Goal: Task Accomplishment & Management: Complete application form

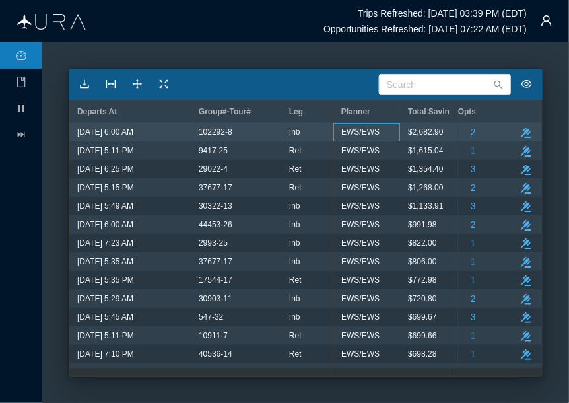
click at [349, 129] on span "EWS/EWS" at bounding box center [360, 131] width 38 height 17
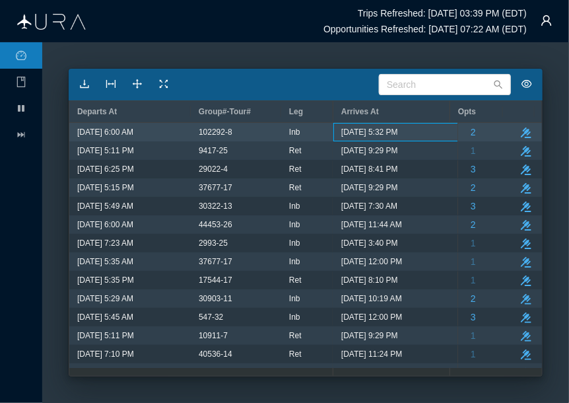
click at [333, 129] on div "[DATE] 5:32 PM" at bounding box center [399, 132] width 132 height 18
click at [273, 131] on div "102292-8" at bounding box center [236, 131] width 75 height 17
click at [521, 127] on icon "take-action" at bounding box center [526, 132] width 11 height 11
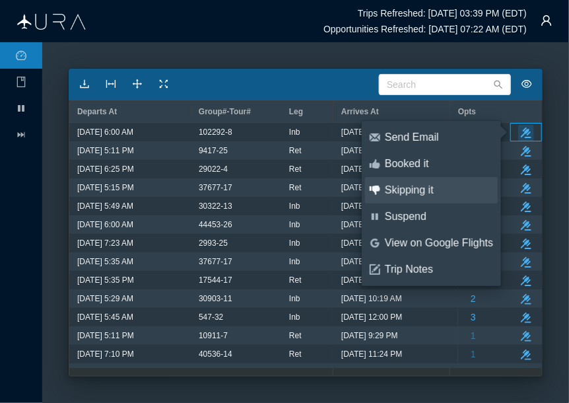
click at [434, 187] on div "Skipping it" at bounding box center [439, 190] width 108 height 15
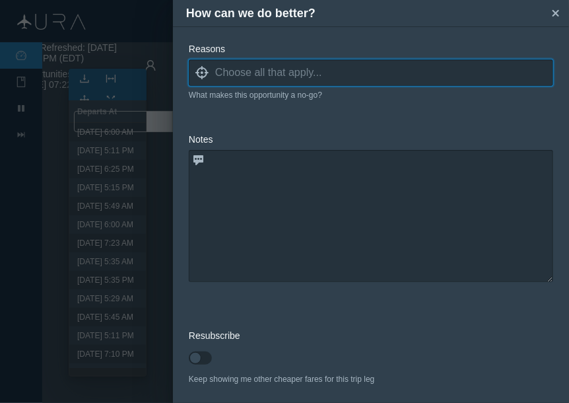
click at [290, 75] on input at bounding box center [384, 73] width 338 height 20
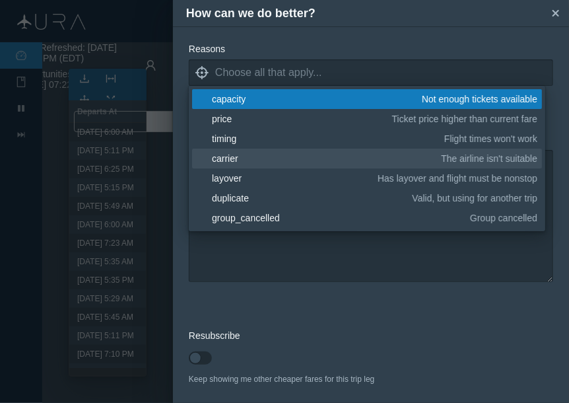
click at [273, 150] on link "blank carrier The airline isn't suitable" at bounding box center [367, 158] width 350 height 20
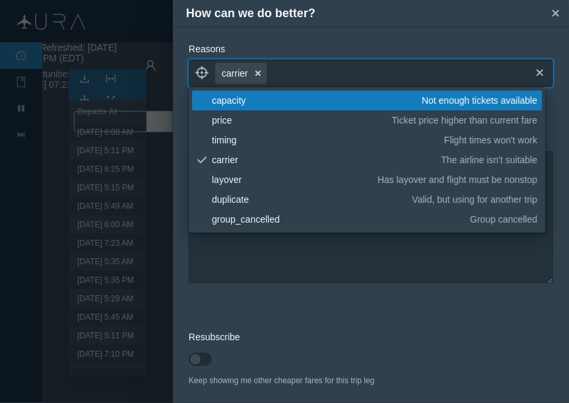
click at [257, 69] on icon "small-cross" at bounding box center [258, 73] width 11 height 11
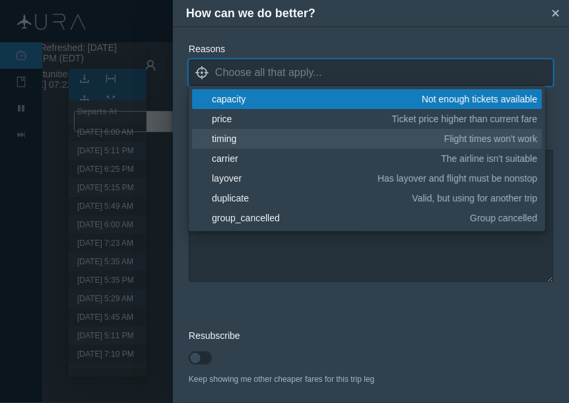
click at [238, 139] on div "timing" at bounding box center [326, 138] width 228 height 13
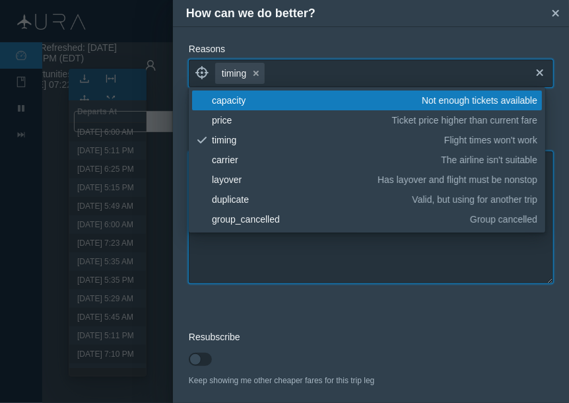
click at [251, 250] on textarea at bounding box center [371, 217] width 364 height 132
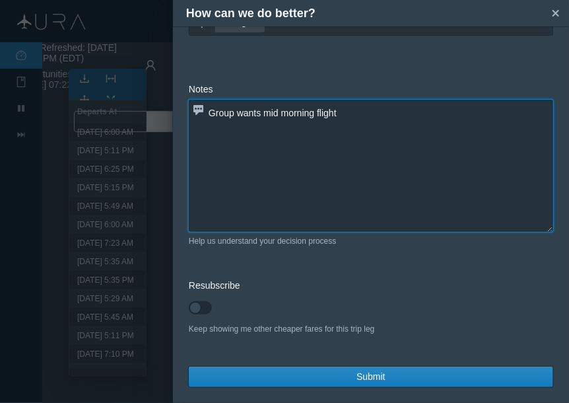
type textarea "Group wants mid morning flight"
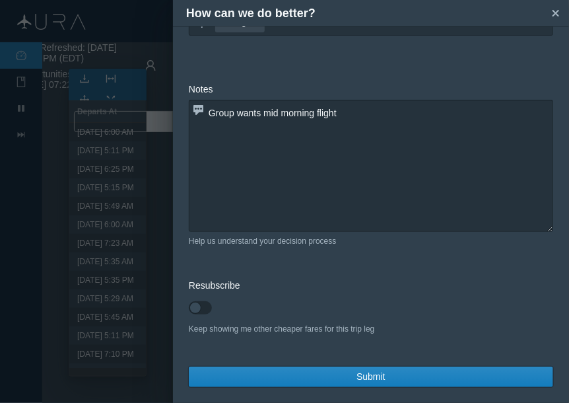
click at [364, 388] on div "Reasons locate timing small-cross cross What makes this opportunity a no-go? No…" at bounding box center [371, 214] width 396 height 376
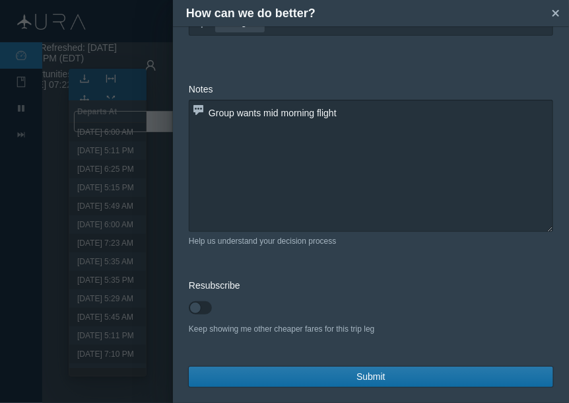
click at [370, 383] on span "Submit" at bounding box center [370, 377] width 29 height 14
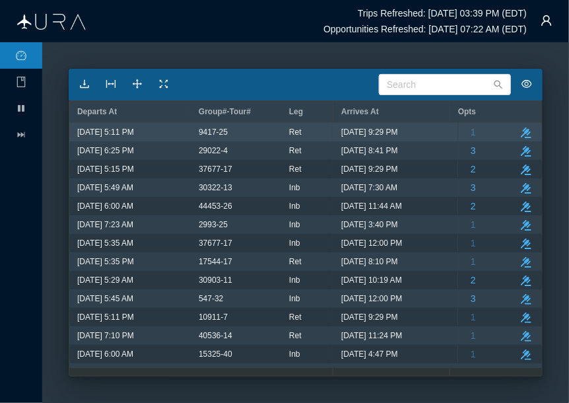
click at [270, 133] on div "9417-25" at bounding box center [236, 131] width 75 height 17
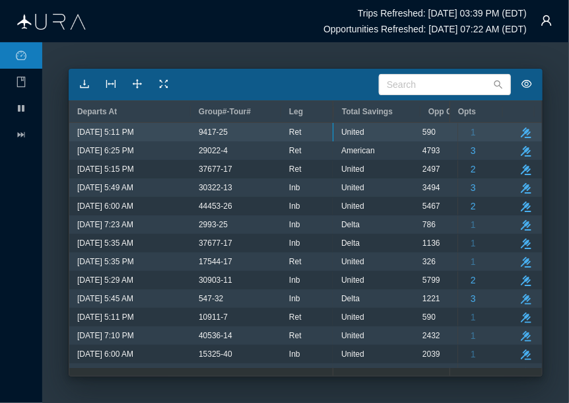
scroll to position [0, 66]
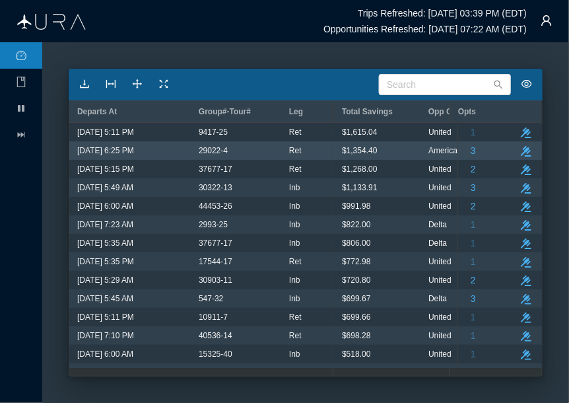
click at [276, 154] on div "29022-4" at bounding box center [236, 150] width 90 height 18
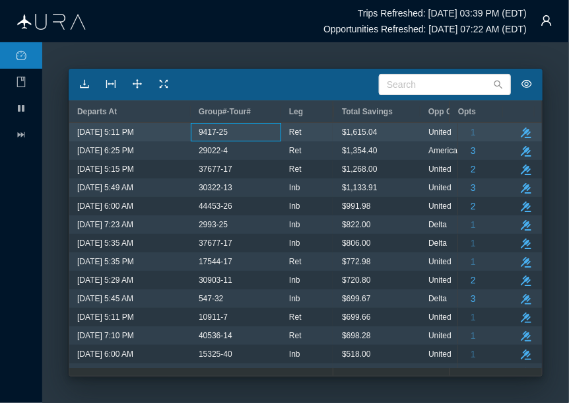
click at [226, 133] on span "9417-25" at bounding box center [213, 131] width 29 height 17
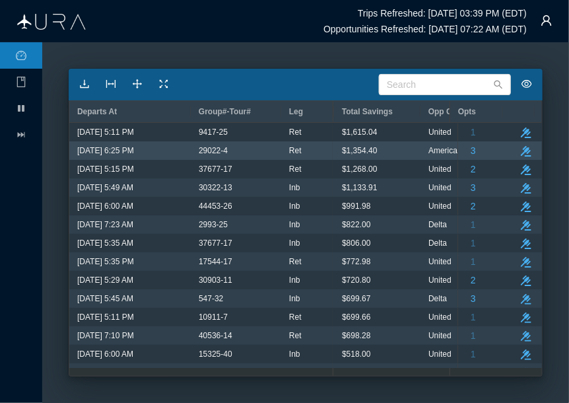
click at [238, 145] on div "29022-4" at bounding box center [236, 150] width 75 height 17
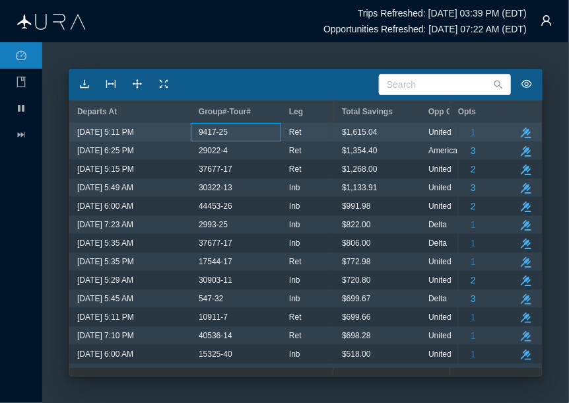
click at [238, 135] on div "9417-25" at bounding box center [236, 131] width 75 height 17
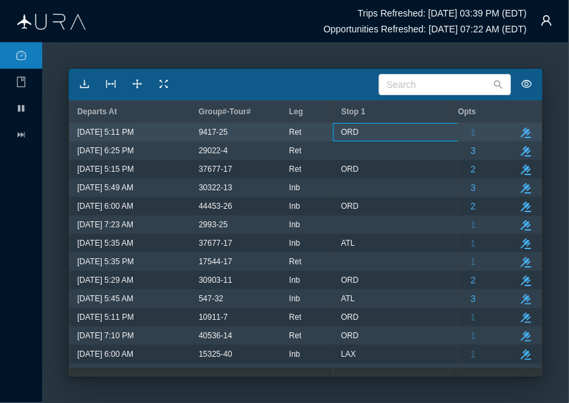
scroll to position [0, 979]
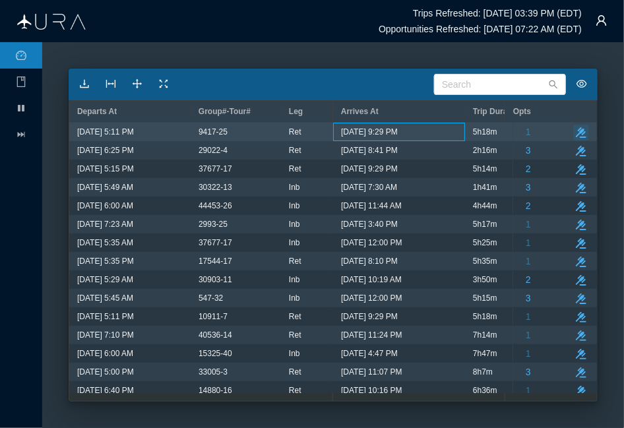
click at [568, 127] on icon "take-action" at bounding box center [581, 132] width 11 height 11
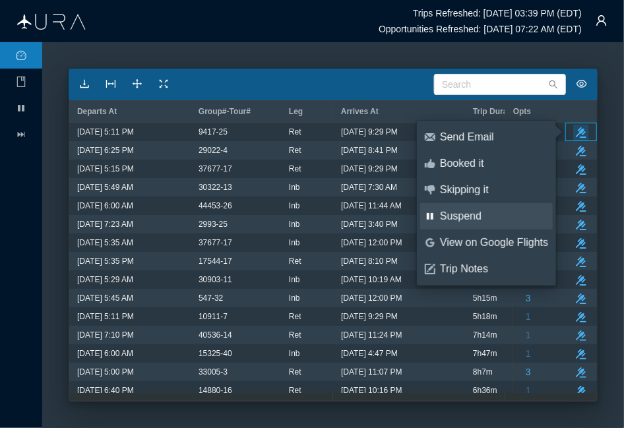
click at [475, 209] on link "pause Suspend" at bounding box center [486, 216] width 133 height 26
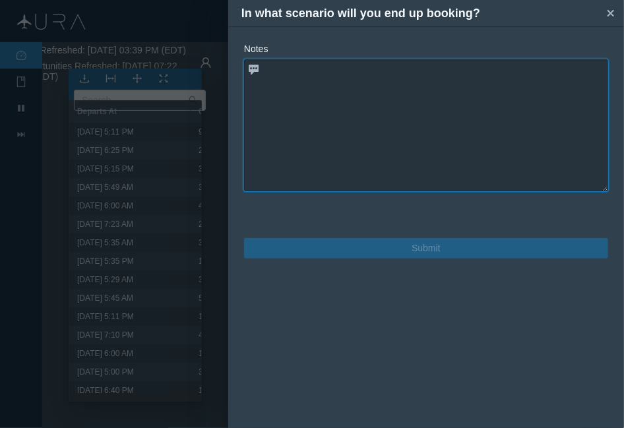
click at [457, 111] on textarea at bounding box center [426, 125] width 364 height 132
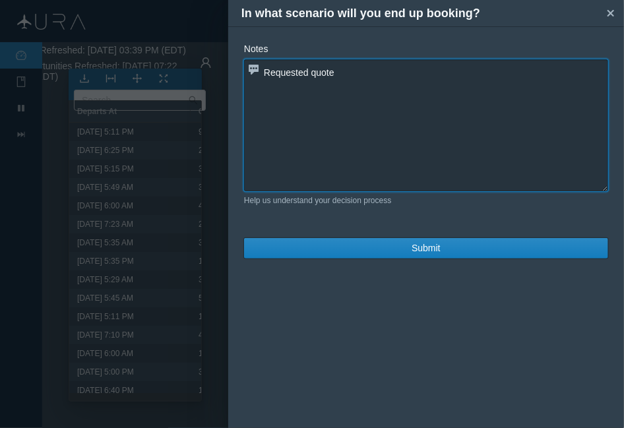
paste textarea "UA 590 Y [DATE] BWIORD 511P 621P 1 320 G 2:10 621 UA 658 Y [DATE] ORDOMA 1 752P…"
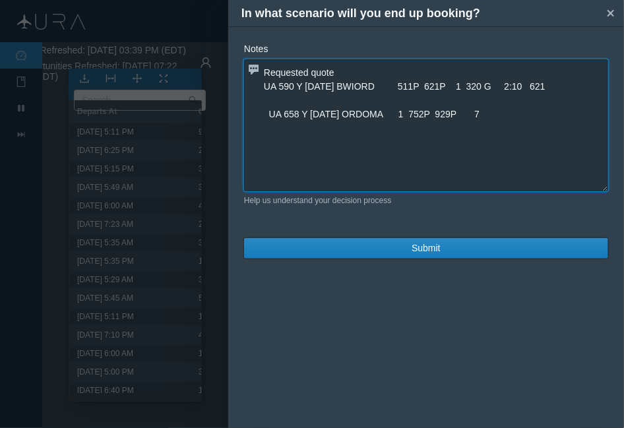
drag, startPoint x: 536, startPoint y: 90, endPoint x: 451, endPoint y: 90, distance: 84.5
click at [449, 85] on textarea "Requested quote UA 590 Y [DATE] BWIORD 511P 621P 1 320 G 2:10 621 UA 658 Y [DAT…" at bounding box center [426, 125] width 364 height 132
click at [475, 114] on textarea "Requested quote UA 590 Y [DATE] BWIORD 511P 621P UA 658 Y [DATE] ORDOMA 1 752P …" at bounding box center [426, 125] width 364 height 132
click at [398, 116] on textarea "Requested quote UA 590 Y [DATE] BWIORD 511P 621P UA 658 Y [DATE] ORDOMA 1 752P …" at bounding box center [426, 125] width 364 height 132
type textarea "Requested quote UA 590 Y [DATE] BWIORD 511P 621P UA 658 Y [DATE] ORDOMA 752P 92…"
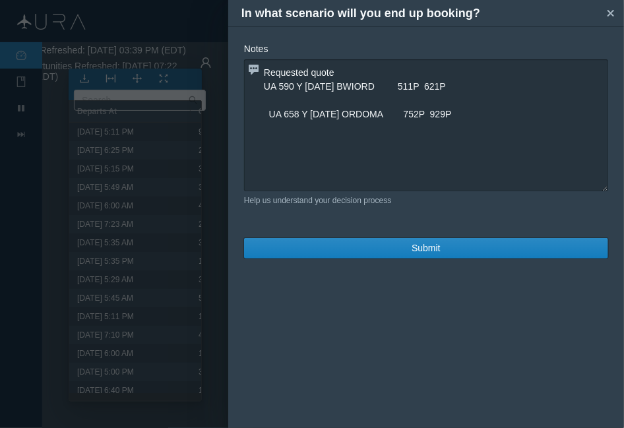
click at [389, 259] on div "Notes Requested quote UA 590 Y [DATE] BWIORD 511P 621P UA 658 Y [DATE] ORDOMA 7…" at bounding box center [426, 150] width 396 height 248
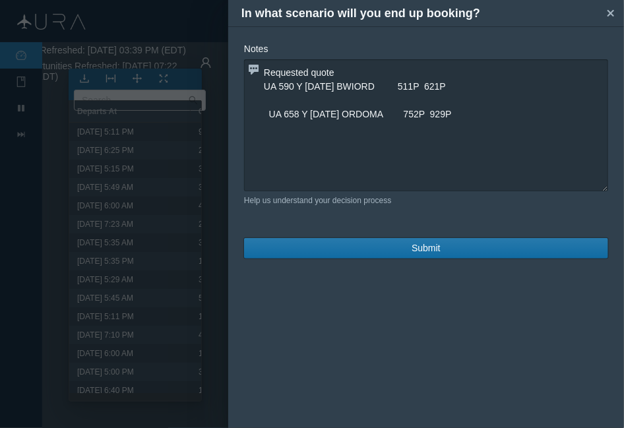
click at [393, 253] on button "Submit" at bounding box center [426, 248] width 364 height 20
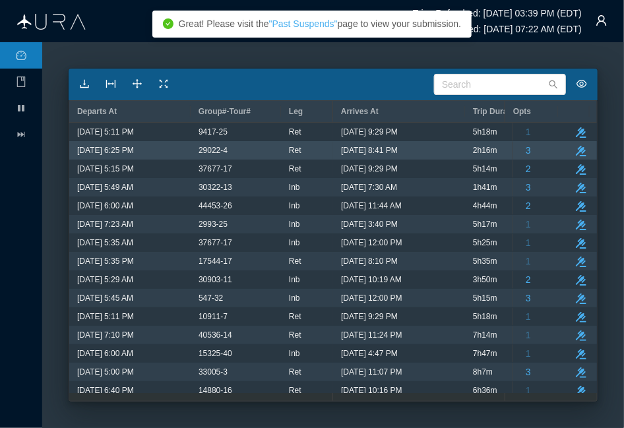
click at [398, 152] on span "[DATE] 8:41 PM" at bounding box center [369, 150] width 57 height 17
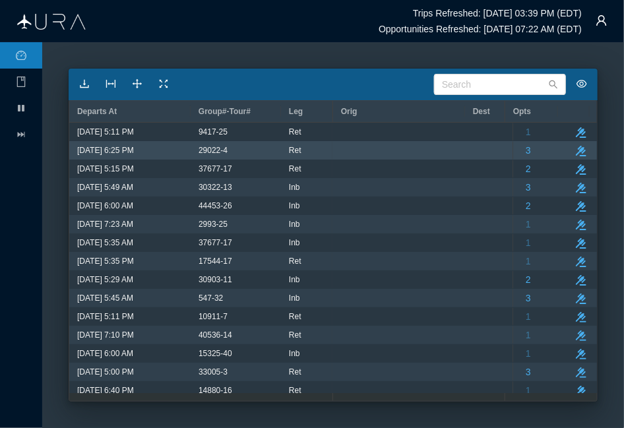
scroll to position [0, 0]
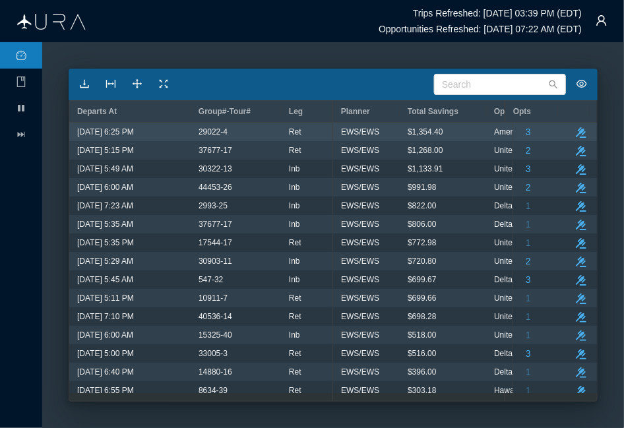
click at [348, 137] on span "EWS/EWS" at bounding box center [360, 131] width 38 height 17
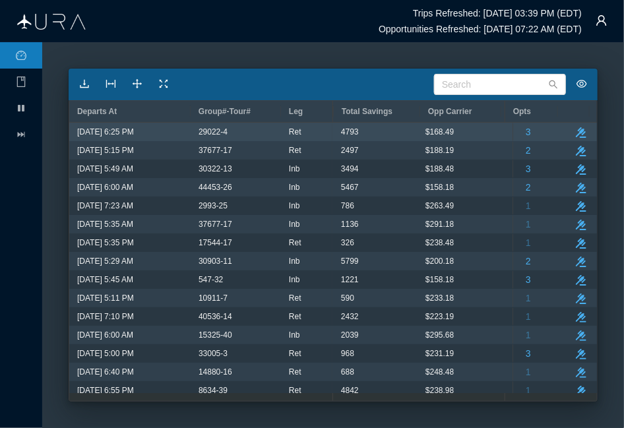
scroll to position [0, 66]
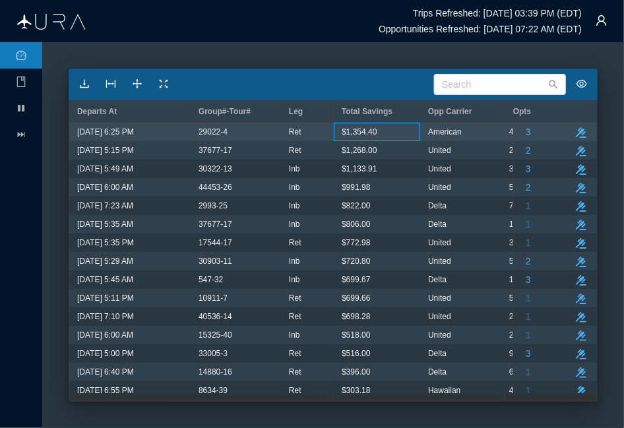
click at [227, 135] on span "29022-4" at bounding box center [213, 131] width 29 height 17
click at [568, 127] on icon "take-action" at bounding box center [581, 132] width 11 height 11
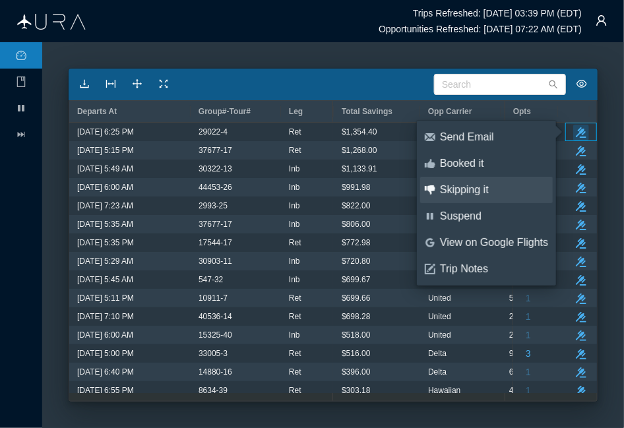
click at [472, 191] on div "Skipping it" at bounding box center [494, 190] width 108 height 15
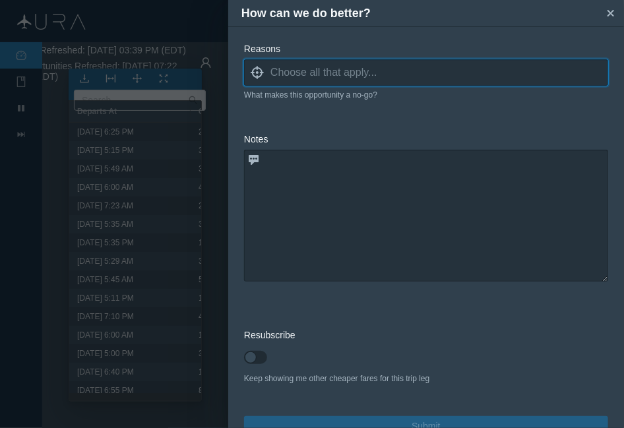
click at [335, 66] on input at bounding box center [440, 73] width 338 height 20
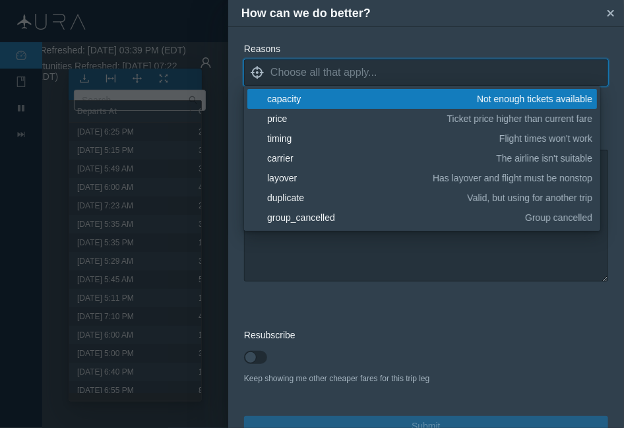
click at [326, 102] on div "capacity" at bounding box center [369, 98] width 205 height 13
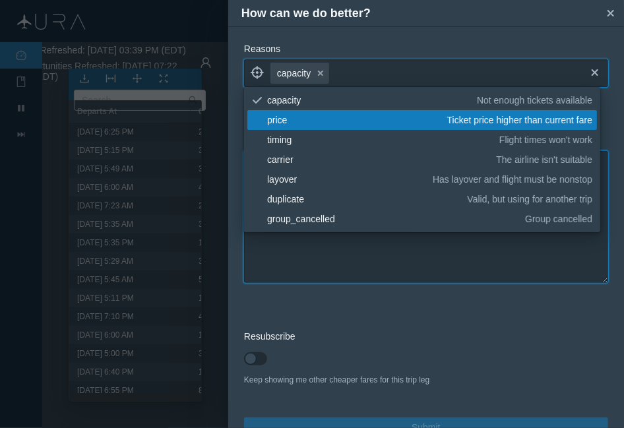
click at [348, 264] on textarea at bounding box center [426, 217] width 364 height 132
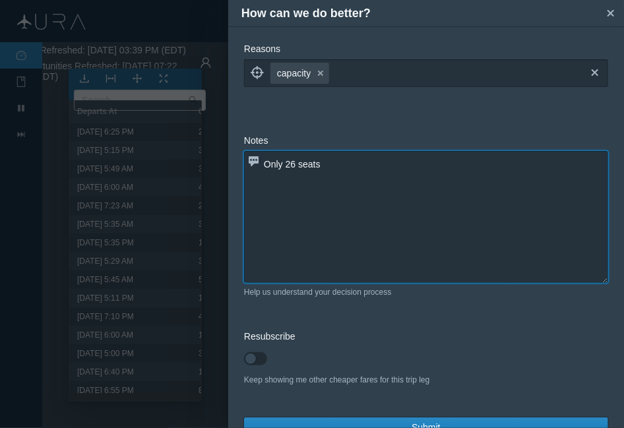
scroll to position [26, 0]
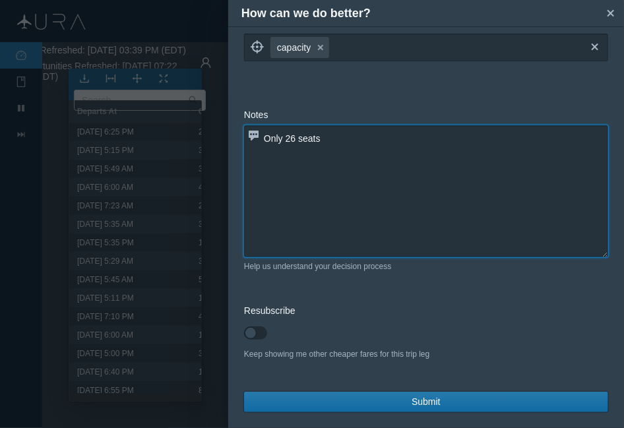
type textarea "Only 26 seats"
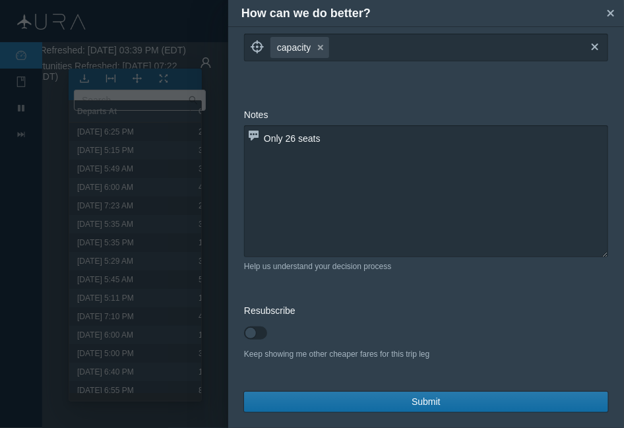
click at [428, 396] on span "Submit" at bounding box center [426, 402] width 29 height 14
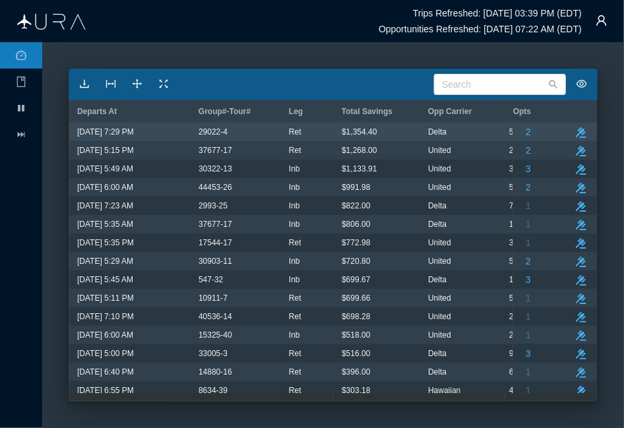
click at [431, 134] on span "Delta" at bounding box center [437, 131] width 18 height 17
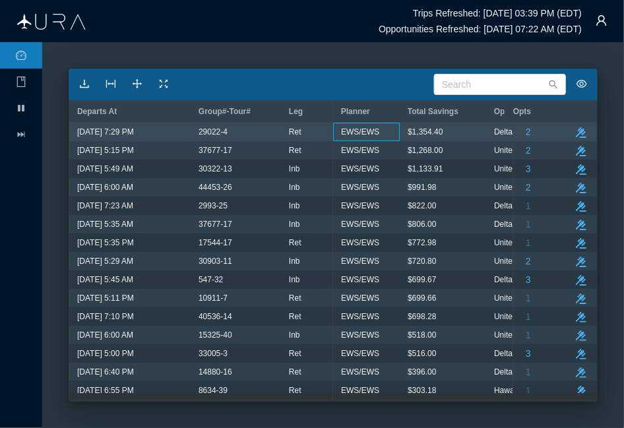
click at [366, 129] on span "EWS/EWS" at bounding box center [360, 131] width 38 height 17
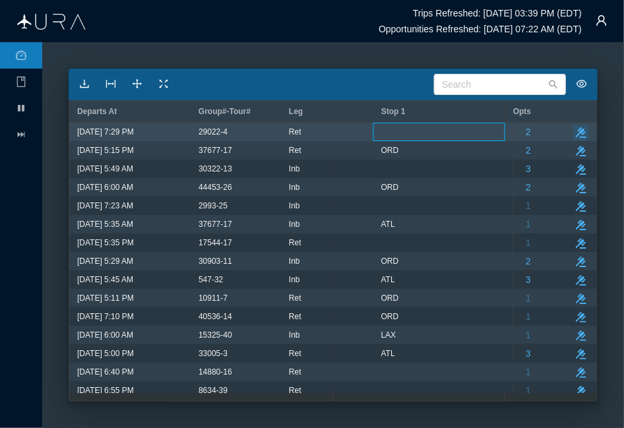
click at [568, 134] on icon "button" at bounding box center [581, 132] width 11 height 11
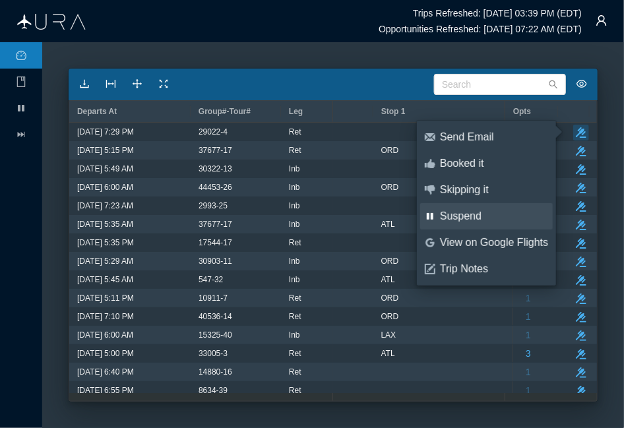
click at [473, 211] on div "Suspend" at bounding box center [494, 216] width 108 height 15
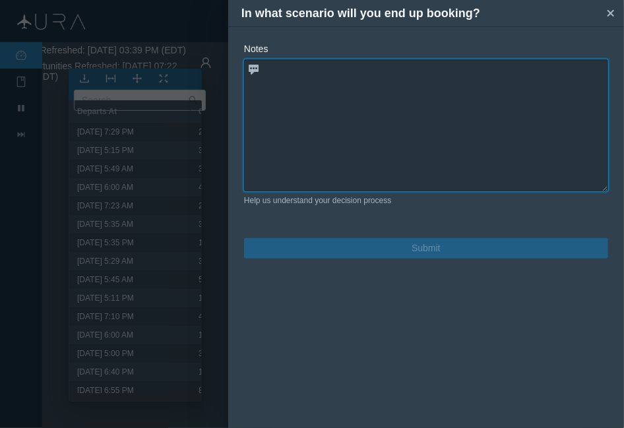
click at [405, 119] on textarea at bounding box center [426, 125] width 364 height 132
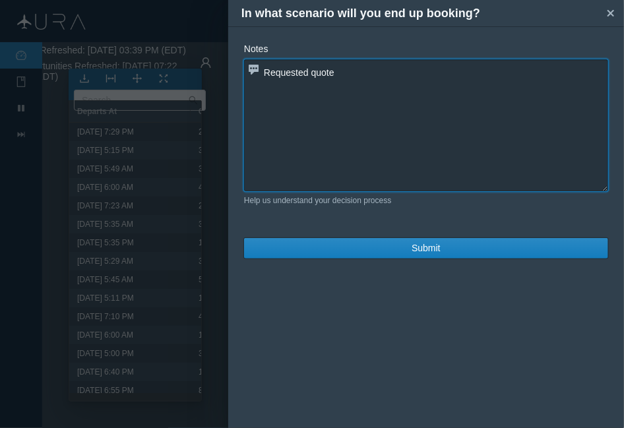
paste textarea "DL5220 Y [DATE] LGAIND C 729P 951P"
click at [386, 82] on textarea "Requested quote DL5220 Y [DATE] LGAIND C 729P 951P" at bounding box center [426, 125] width 364 height 132
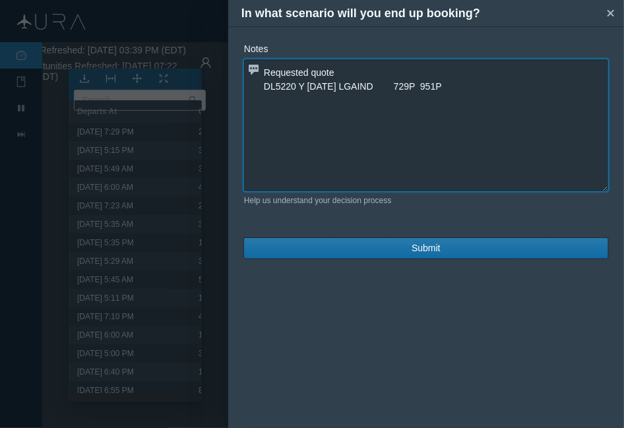
type textarea "Requested quote DL5220 Y [DATE] LGAIND 729P 951P"
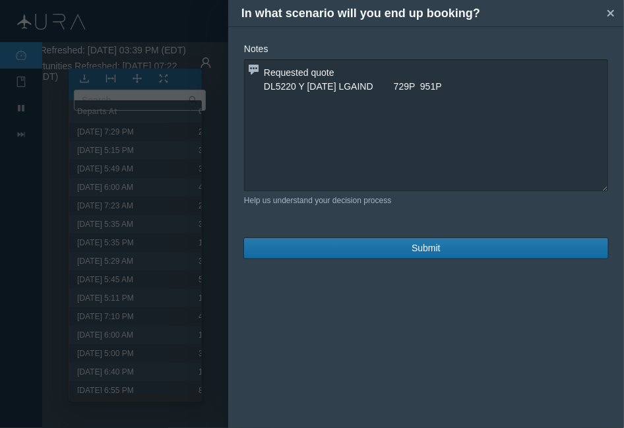
click at [407, 251] on button "Submit" at bounding box center [426, 248] width 364 height 20
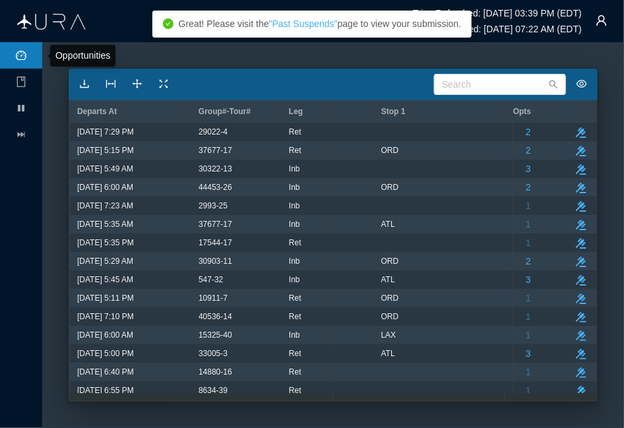
click at [26, 54] on icon "icon: dashboard" at bounding box center [21, 55] width 11 height 9
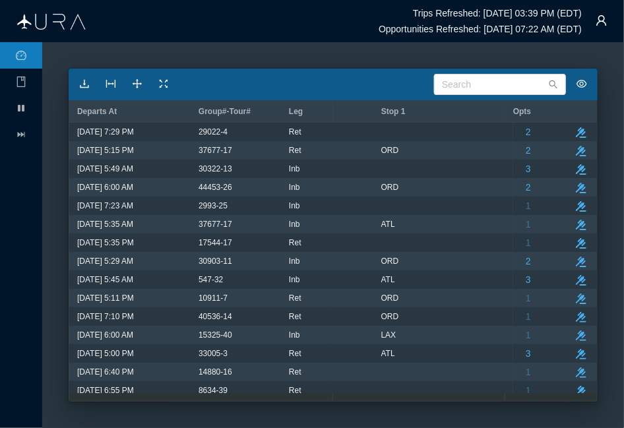
scroll to position [0, 0]
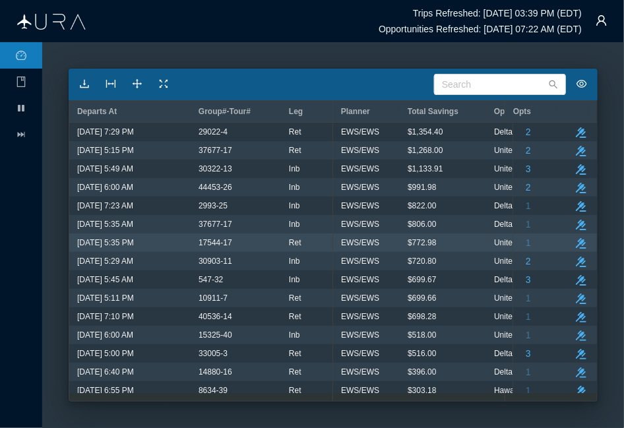
click at [233, 245] on div "17544-17" at bounding box center [236, 242] width 75 height 17
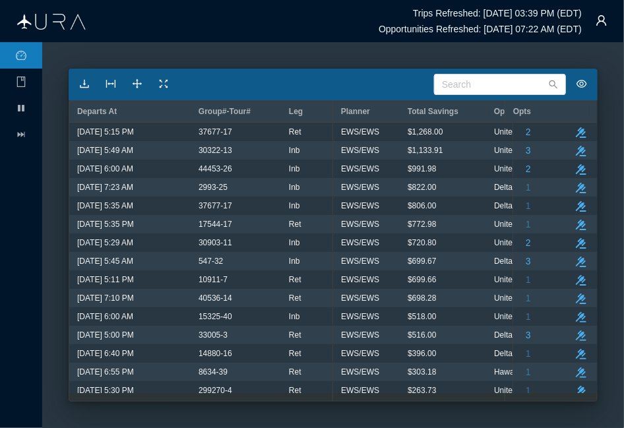
drag, startPoint x: 51, startPoint y: 399, endPoint x: 107, endPoint y: 276, distance: 135.0
click at [51, 397] on main "Search Departs At Group#-Tour# Leg Total Savings Opp Carrier Opp Flight # Plann…" at bounding box center [333, 235] width 582 height 386
